Goal: Check status: Check status

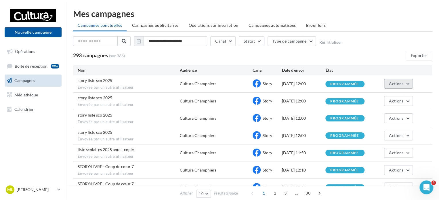
click at [400, 83] on span "Actions" at bounding box center [396, 83] width 14 height 5
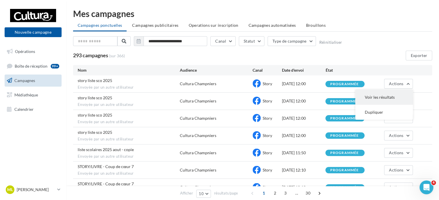
click at [399, 91] on button "Voir les résultats" at bounding box center [384, 97] width 58 height 15
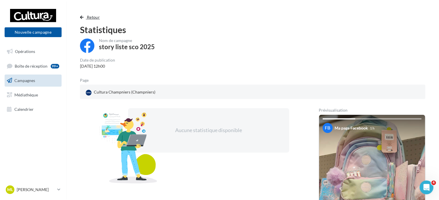
click at [87, 15] on span "Retour" at bounding box center [93, 17] width 13 height 5
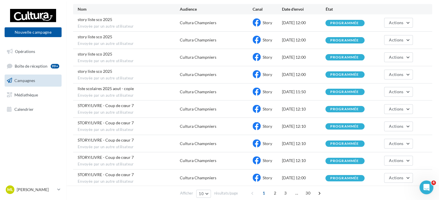
scroll to position [61, 0]
click at [409, 90] on button "Actions" at bounding box center [398, 92] width 29 height 10
click at [385, 102] on button "Voir les résultats" at bounding box center [384, 105] width 58 height 15
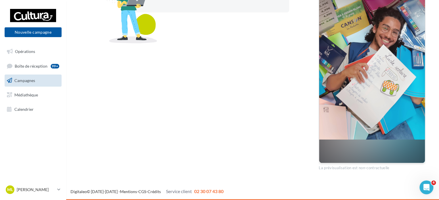
scroll to position [109, 0]
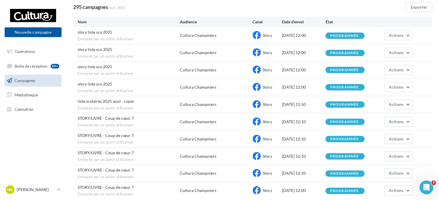
scroll to position [61, 0]
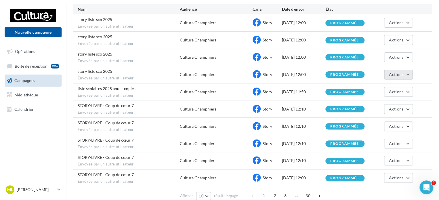
click at [402, 75] on span "Actions" at bounding box center [396, 74] width 14 height 5
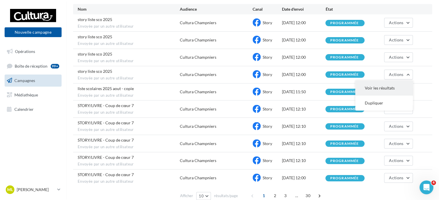
click at [391, 88] on button "Voir les résultats" at bounding box center [384, 88] width 58 height 15
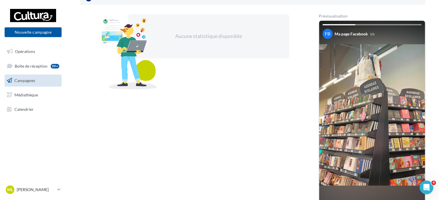
scroll to position [94, 0]
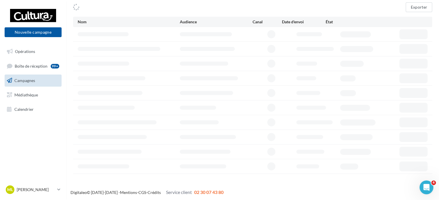
scroll to position [61, 0]
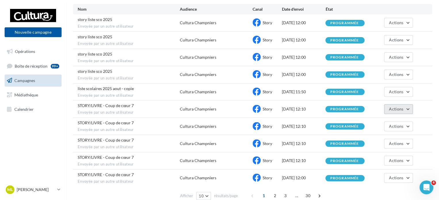
click at [404, 106] on button "Actions" at bounding box center [398, 109] width 29 height 10
click at [395, 119] on button "Voir les résultats" at bounding box center [384, 122] width 58 height 15
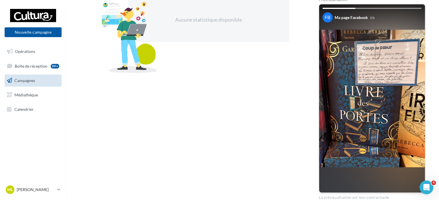
scroll to position [110, 0]
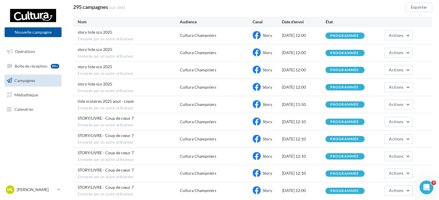
scroll to position [61, 0]
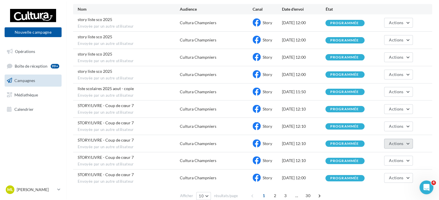
click at [410, 139] on button "Actions" at bounding box center [398, 144] width 29 height 10
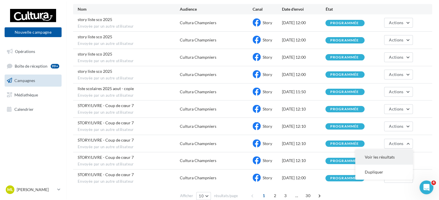
click at [401, 150] on button "Voir les résultats" at bounding box center [384, 157] width 58 height 15
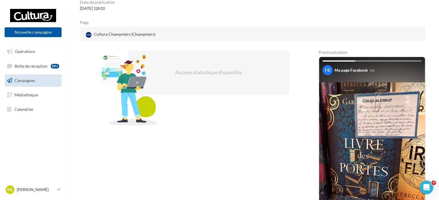
scroll to position [61, 0]
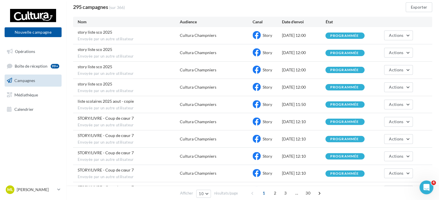
scroll to position [87, 0]
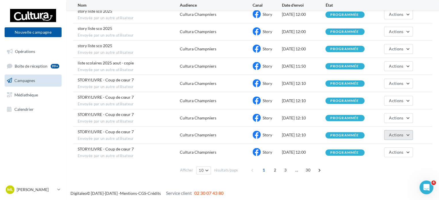
click at [409, 134] on button "Actions" at bounding box center [398, 135] width 29 height 10
click at [394, 152] on button "Voir les résultats" at bounding box center [384, 148] width 58 height 15
